Goal: Contribute content

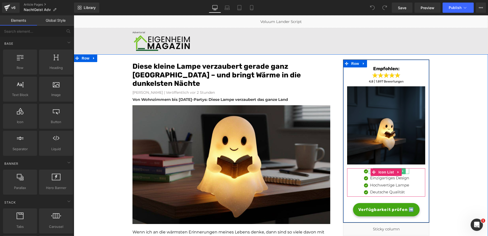
click at [370, 171] on p "Handgemacht" at bounding box center [389, 171] width 39 height 6
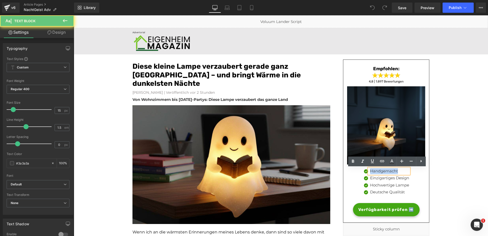
click at [370, 171] on p "Handgemacht" at bounding box center [389, 171] width 39 height 6
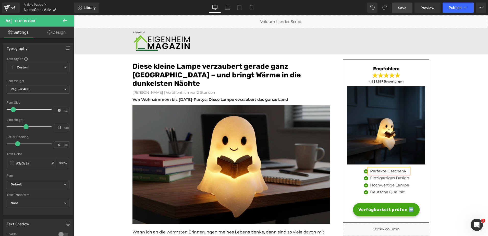
click at [403, 6] on span "Save" at bounding box center [402, 7] width 8 height 5
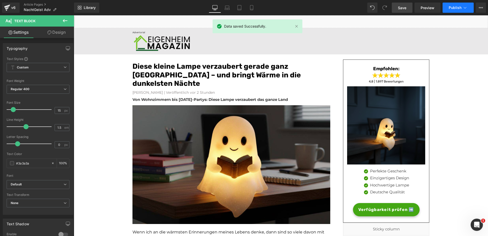
click at [454, 7] on span "Publish" at bounding box center [455, 8] width 13 height 4
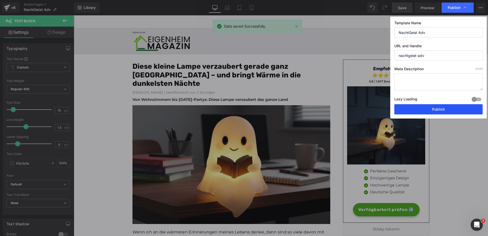
click at [430, 108] on button "Publish" at bounding box center [439, 109] width 88 height 10
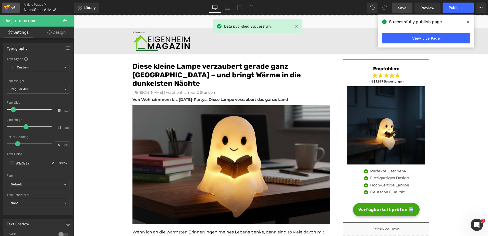
click at [9, 4] on icon at bounding box center [7, 7] width 6 height 13
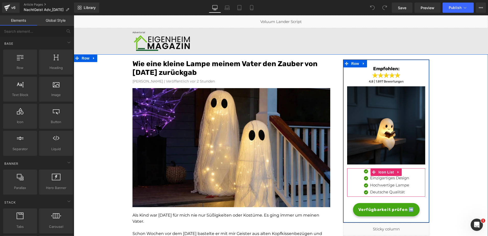
click at [411, 173] on div "Icon Handgemacht Text Block Icon Einzigartiges Design Text Block Icon Hochwerti…" at bounding box center [386, 182] width 78 height 29
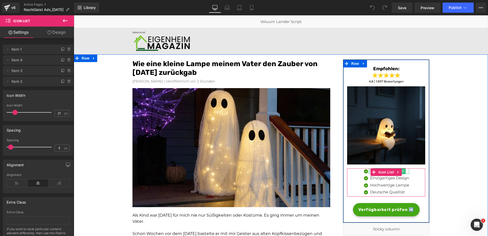
click at [369, 171] on div at bounding box center [369, 171] width 1 height 6
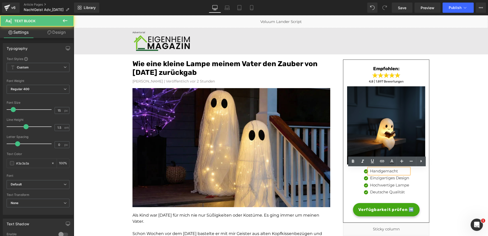
click at [370, 171] on p "Handgemacht" at bounding box center [389, 171] width 39 height 6
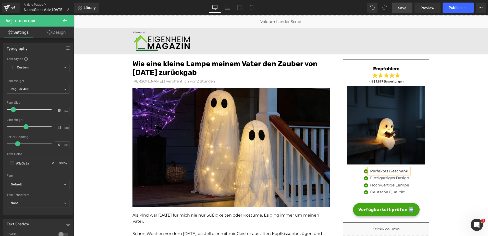
click at [406, 9] on span "Save" at bounding box center [402, 7] width 8 height 5
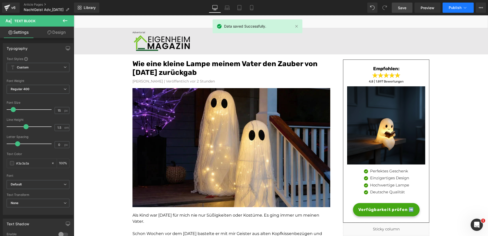
click at [452, 8] on span "Publish" at bounding box center [455, 8] width 13 height 4
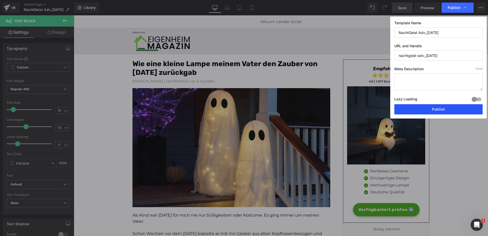
click at [414, 109] on button "Publish" at bounding box center [439, 109] width 88 height 10
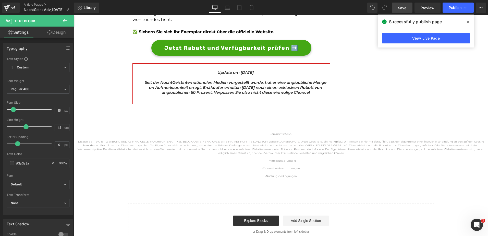
scroll to position [1811, 0]
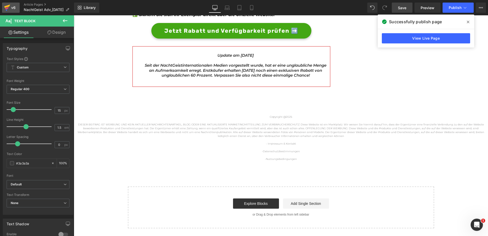
click at [12, 6] on div "v6" at bounding box center [13, 7] width 6 height 7
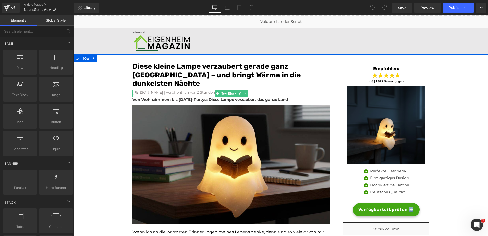
click at [191, 93] on font "[PERSON_NAME] | Veröffentlich vor 2 Stunden" at bounding box center [174, 92] width 83 height 5
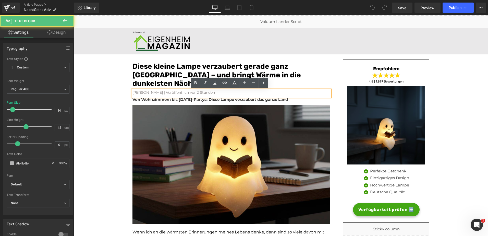
click at [191, 92] on font "[PERSON_NAME] | Veröffentlich vor 2 Stunden" at bounding box center [174, 92] width 83 height 5
click at [191, 91] on font "[PERSON_NAME] | Veröffentlich vor 2 Stunden" at bounding box center [174, 92] width 83 height 5
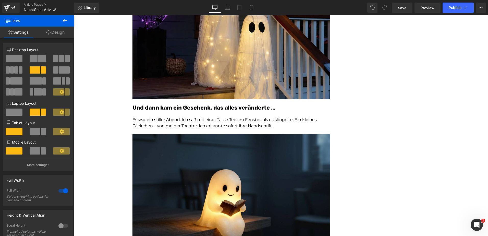
scroll to position [444, 0]
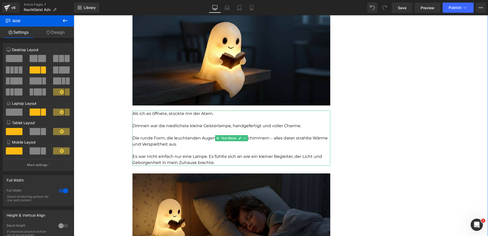
click at [237, 125] on p "Drinnen war die niedlichste kleine Geisterlampe, handgefertigt und voller Charm…" at bounding box center [232, 126] width 198 height 6
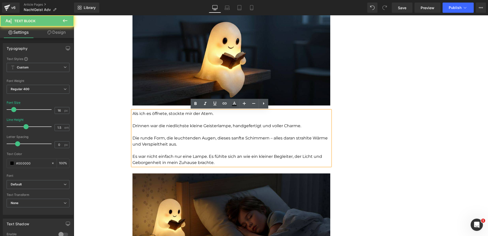
click at [241, 126] on p "Drinnen war die niedlichste kleine Geisterlampe, handgefertigt und voller Charm…" at bounding box center [232, 126] width 198 height 6
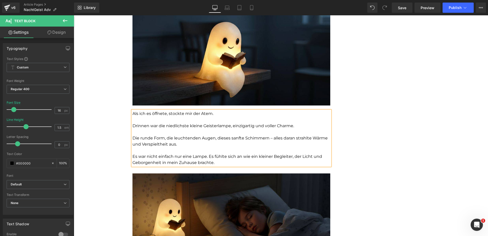
scroll to position [619, 0]
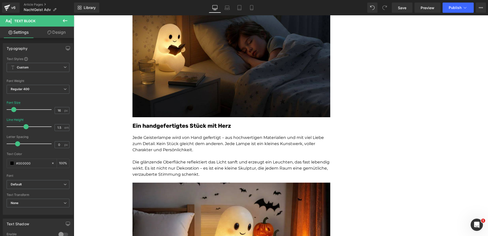
click at [193, 136] on p "Jede Geisterlampe wird von Hand gefertigt – aus hochwertigen Materialien und mi…" at bounding box center [232, 144] width 198 height 18
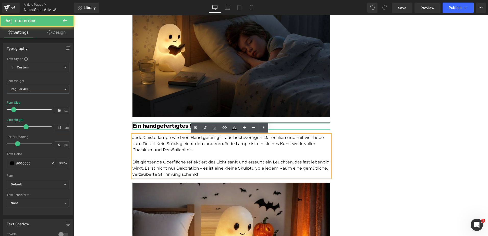
click at [157, 124] on font "Ein handgefertigtes Stück mit Herz" at bounding box center [182, 125] width 99 height 7
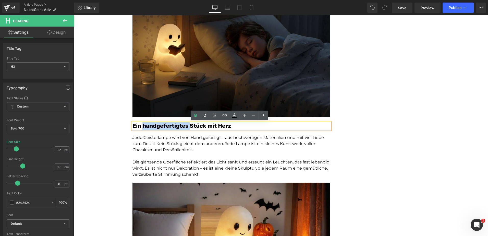
click at [157, 124] on font "Ein handgefertigtes Stück mit Herz" at bounding box center [182, 125] width 99 height 7
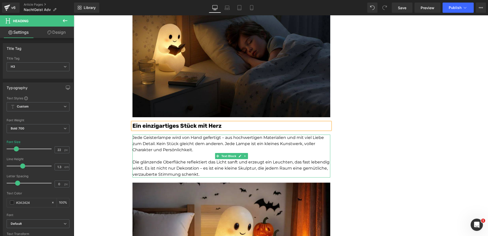
click at [191, 137] on p "Jede Geisterlampe wird von Hand gefertigt – aus hochwertigen Materialien und mi…" at bounding box center [232, 144] width 198 height 18
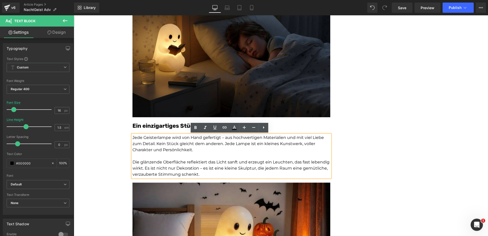
click at [191, 137] on p "Jede Geisterlampe wird von Hand gefertigt – aus hochwertigen Materialien und mi…" at bounding box center [232, 144] width 198 height 18
click at [237, 138] on p "Jede Geisterlampe wird hochwertig gefertigt – aus hochwertigen Materialien und …" at bounding box center [232, 144] width 198 height 18
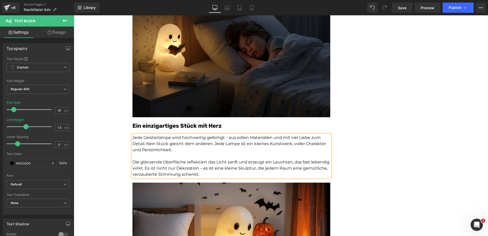
scroll to position [1380, 0]
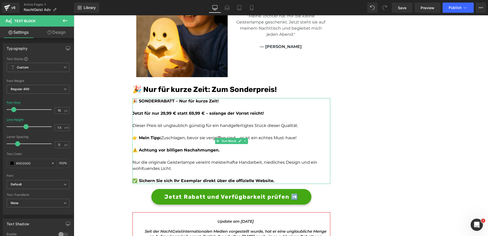
click at [223, 125] on p "Dieser Preis ist unglaublich günstig für ein handgefertigtes Stück dieser Quali…" at bounding box center [232, 126] width 198 height 6
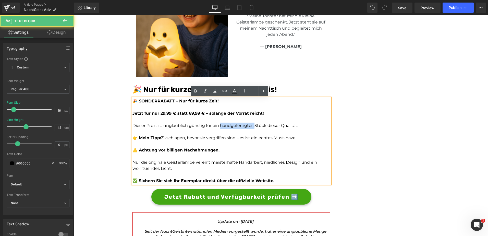
click at [223, 125] on p "Dieser Preis ist unglaublich günstig für ein handgefertigtes Stück dieser Quali…" at bounding box center [232, 126] width 198 height 6
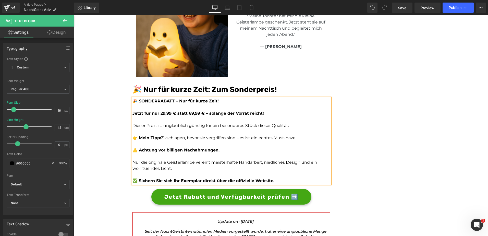
click at [228, 124] on p "Dieser Preis ist unglaublich günstig für ein besonderes Stück dieser Qualität." at bounding box center [232, 126] width 198 height 6
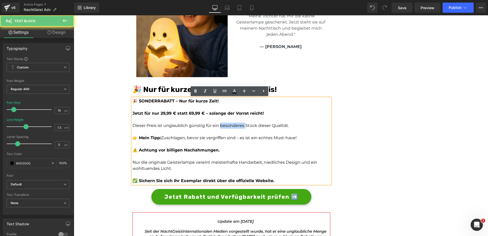
click at [228, 124] on p "Dieser Preis ist unglaublich günstig für ein besonderes Stück dieser Qualität." at bounding box center [232, 126] width 198 height 6
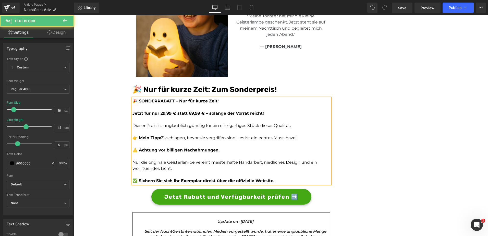
click at [242, 162] on p "Nur die originale Geisterlampe vereint meisterhafte Handarbeit, niedliches Desi…" at bounding box center [232, 165] width 198 height 12
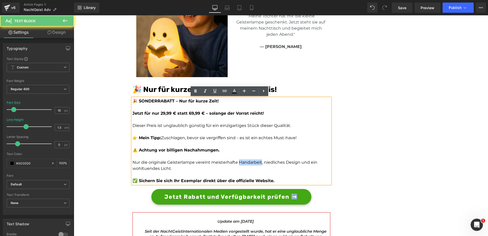
click at [242, 162] on p "Nur die originale Geisterlampe vereint meisterhafte Handarbeit, niedliches Desi…" at bounding box center [232, 165] width 198 height 12
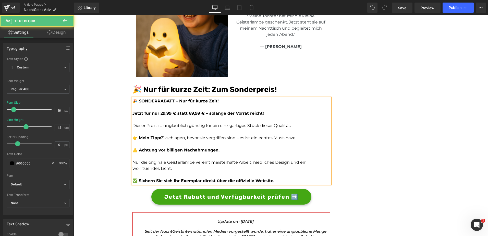
click at [242, 162] on p "Nur die originale Geisterlampe vereint meisterhafte Arbeit, niedliches Design u…" at bounding box center [232, 165] width 198 height 12
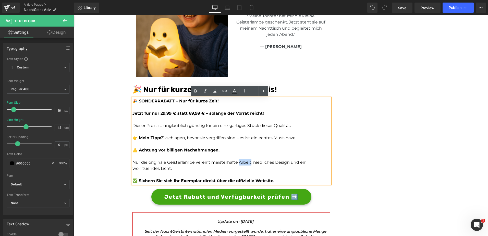
click at [238, 162] on p "Nur die originale Geisterlampe vereint meisterhafte Arbeit, niedliches Design u…" at bounding box center [232, 165] width 198 height 12
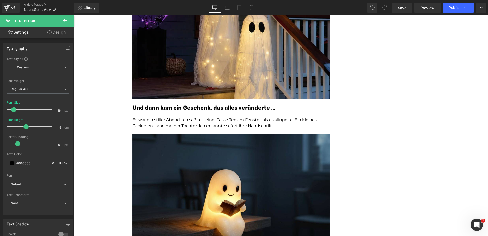
scroll to position [1546, 0]
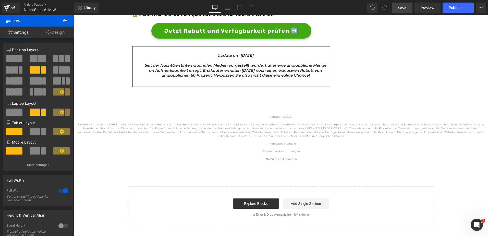
click at [405, 4] on link "Save" at bounding box center [402, 8] width 21 height 10
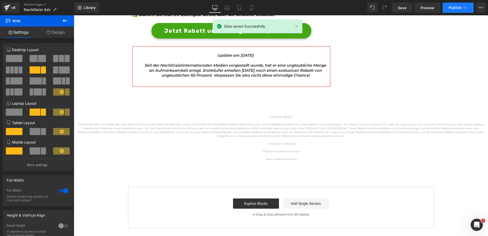
click at [450, 7] on span "Publish" at bounding box center [455, 8] width 13 height 4
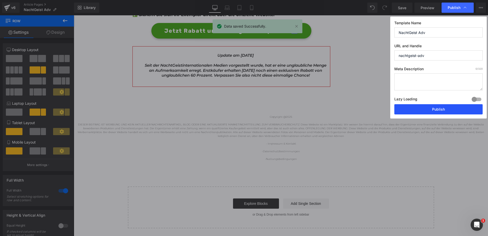
click at [407, 107] on button "Publish" at bounding box center [439, 109] width 88 height 10
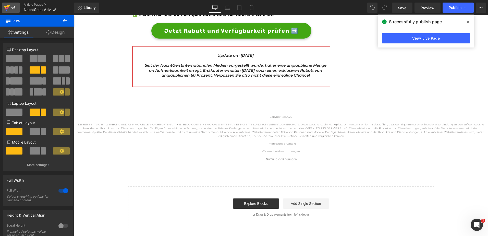
click at [9, 7] on icon at bounding box center [7, 7] width 6 height 13
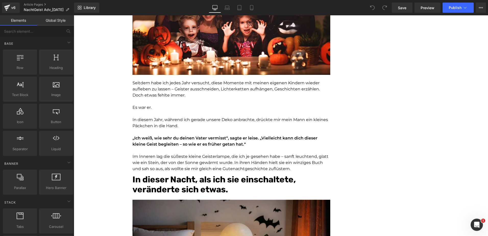
scroll to position [1645, 0]
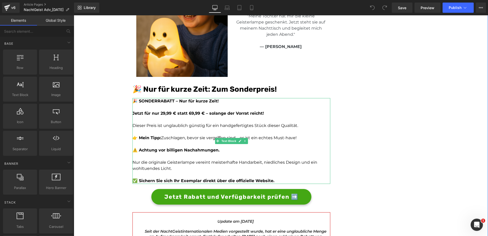
click at [227, 126] on p "Dieser Preis ist unglaublich günstig für ein handgefertigtes Stück dieser Quali…" at bounding box center [232, 126] width 198 height 6
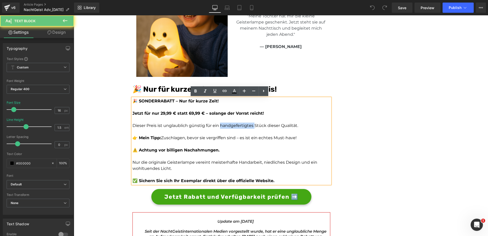
click at [227, 126] on p "Dieser Preis ist unglaublich günstig für ein handgefertigtes Stück dieser Quali…" at bounding box center [232, 126] width 198 height 6
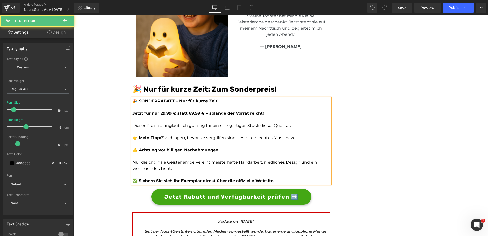
click at [243, 163] on p "Nur die originale Geisterlampe vereint meisterhafte Handarbeit, niedliches Desi…" at bounding box center [232, 165] width 198 height 12
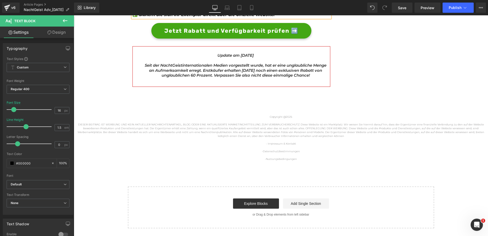
scroll to position [335, 0]
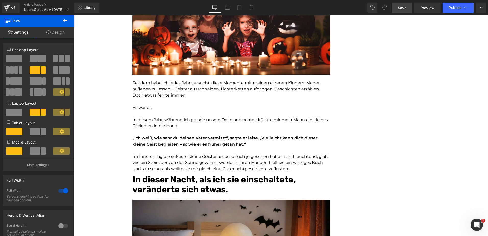
click at [405, 8] on span "Save" at bounding box center [402, 7] width 8 height 5
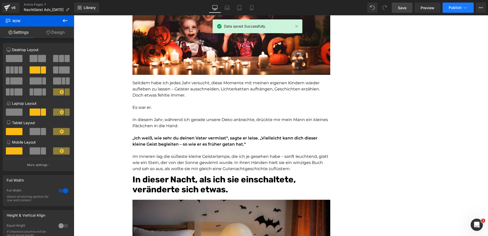
click at [451, 8] on span "Publish" at bounding box center [455, 8] width 13 height 4
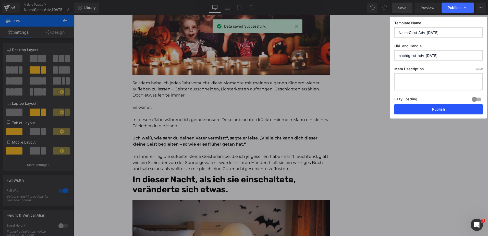
click at [409, 106] on button "Publish" at bounding box center [439, 109] width 88 height 10
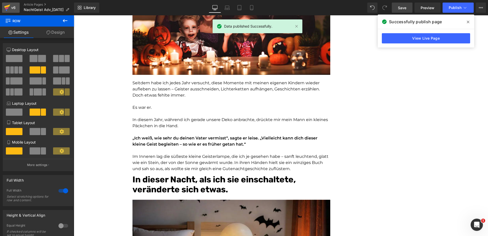
click at [6, 9] on icon at bounding box center [7, 8] width 4 height 2
